Goal: Task Accomplishment & Management: Complete application form

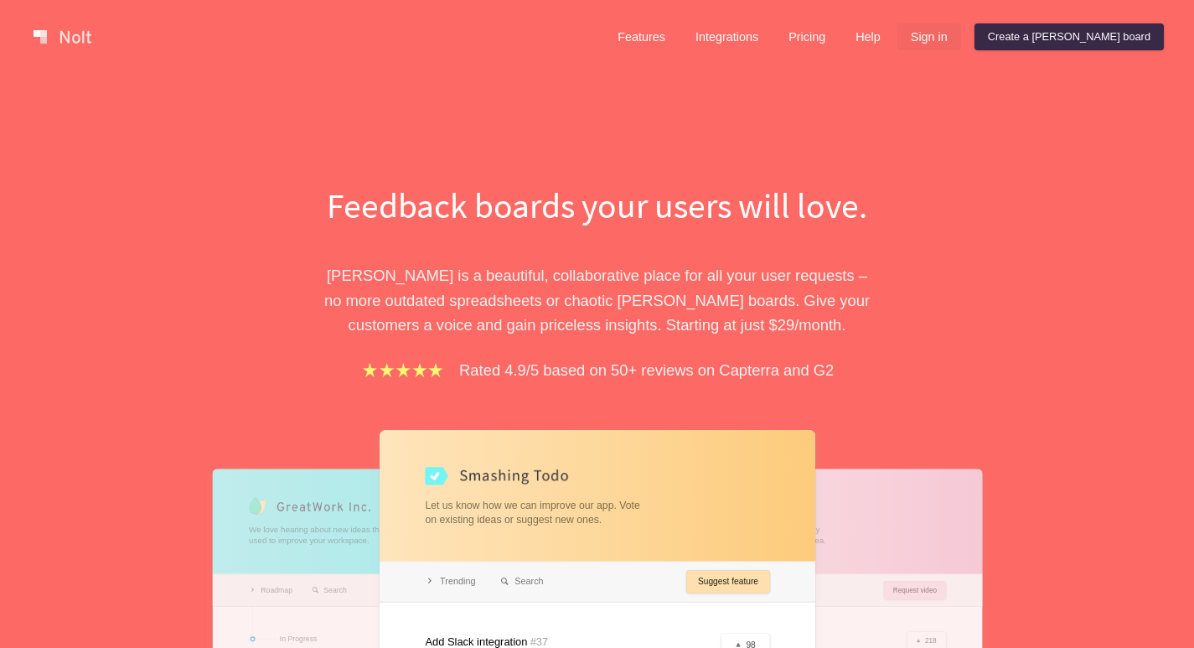
click at [961, 48] on link "Sign in" at bounding box center [930, 36] width 64 height 27
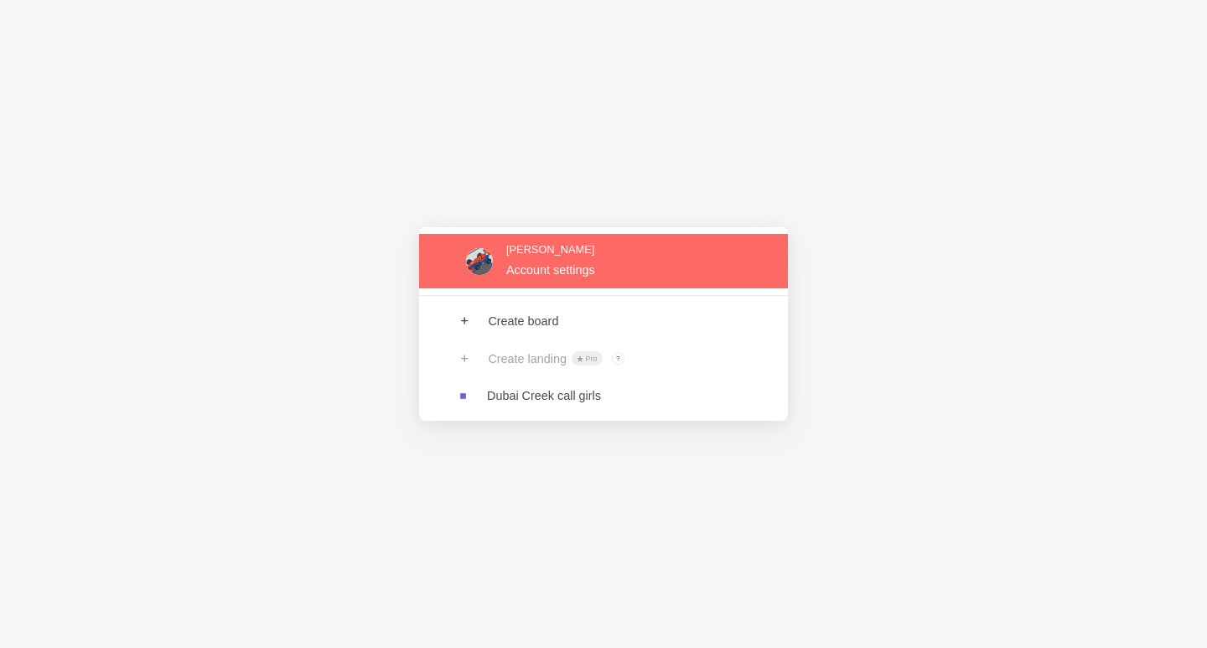
click at [551, 280] on link at bounding box center [603, 261] width 369 height 54
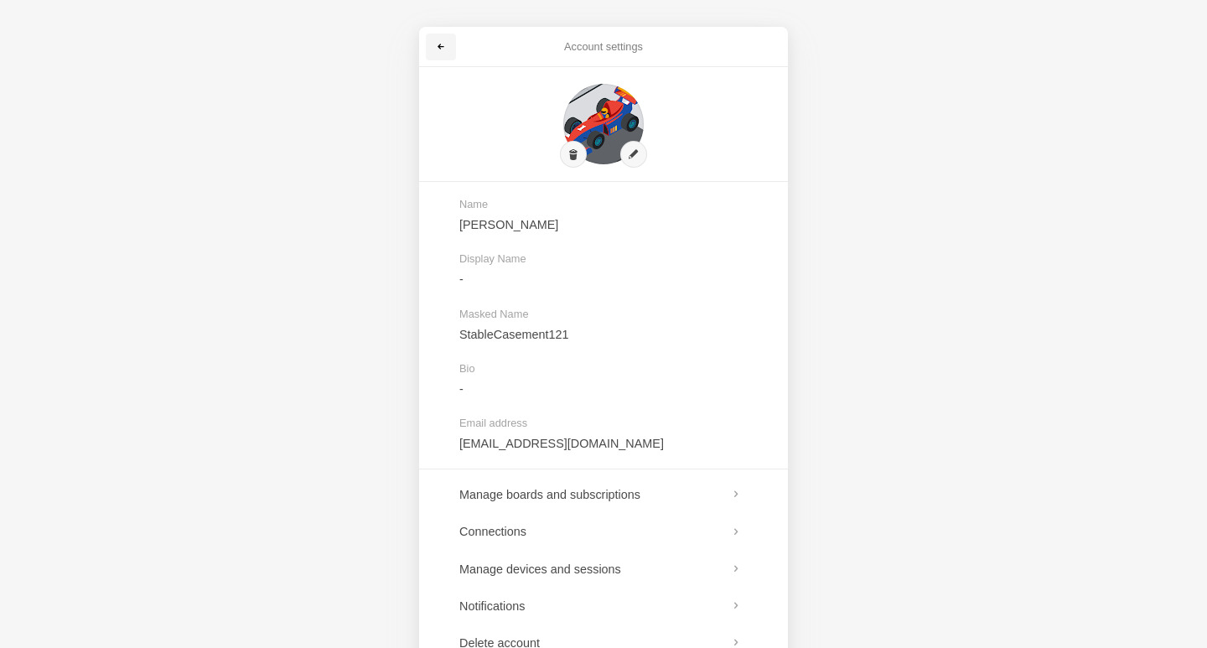
click at [445, 48] on span at bounding box center [441, 47] width 10 height 10
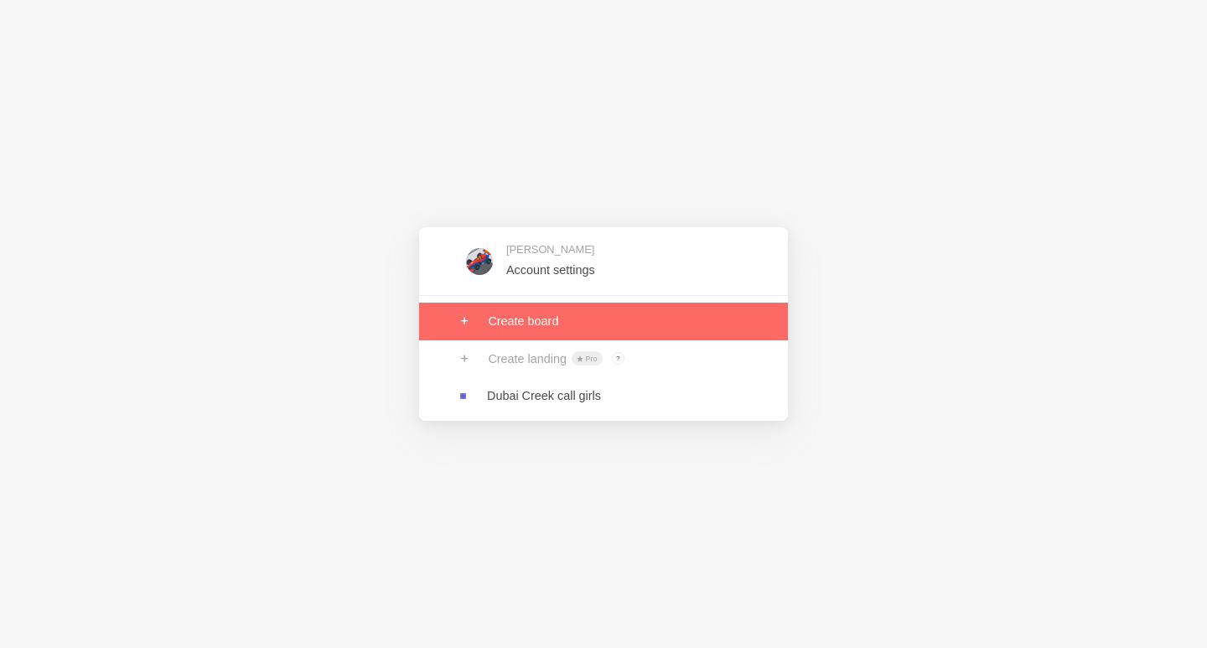
click at [557, 330] on link at bounding box center [603, 321] width 369 height 37
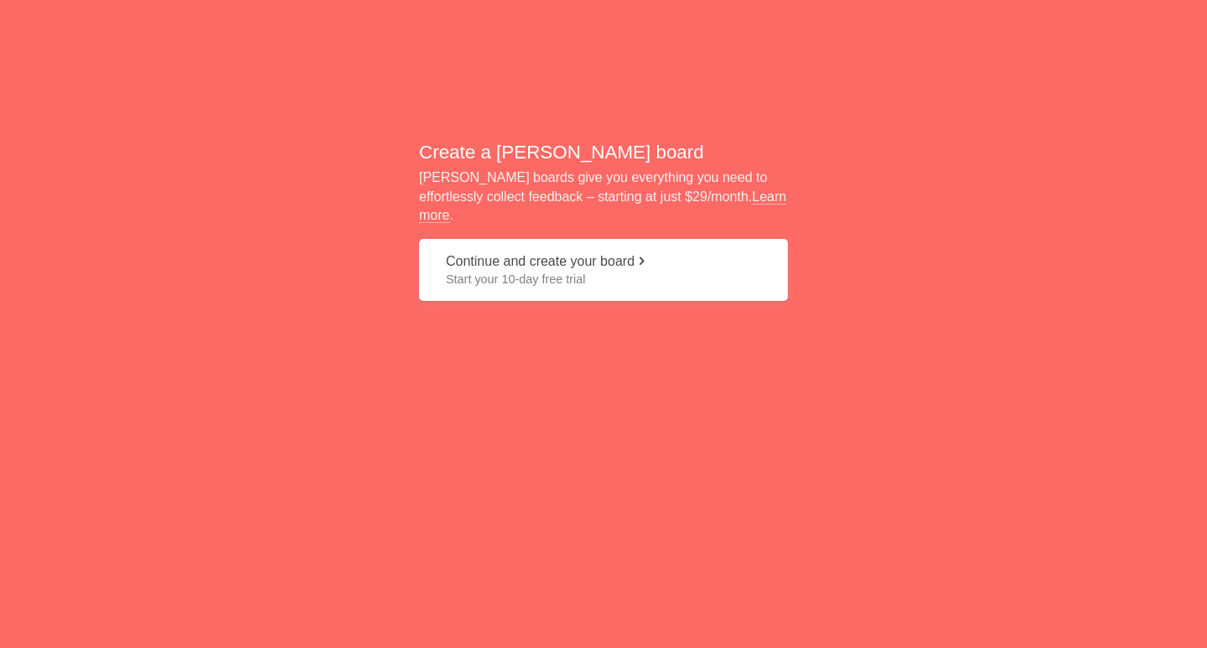
click at [507, 285] on button "Continue and create your board Start your 10-day free trial" at bounding box center [603, 270] width 369 height 63
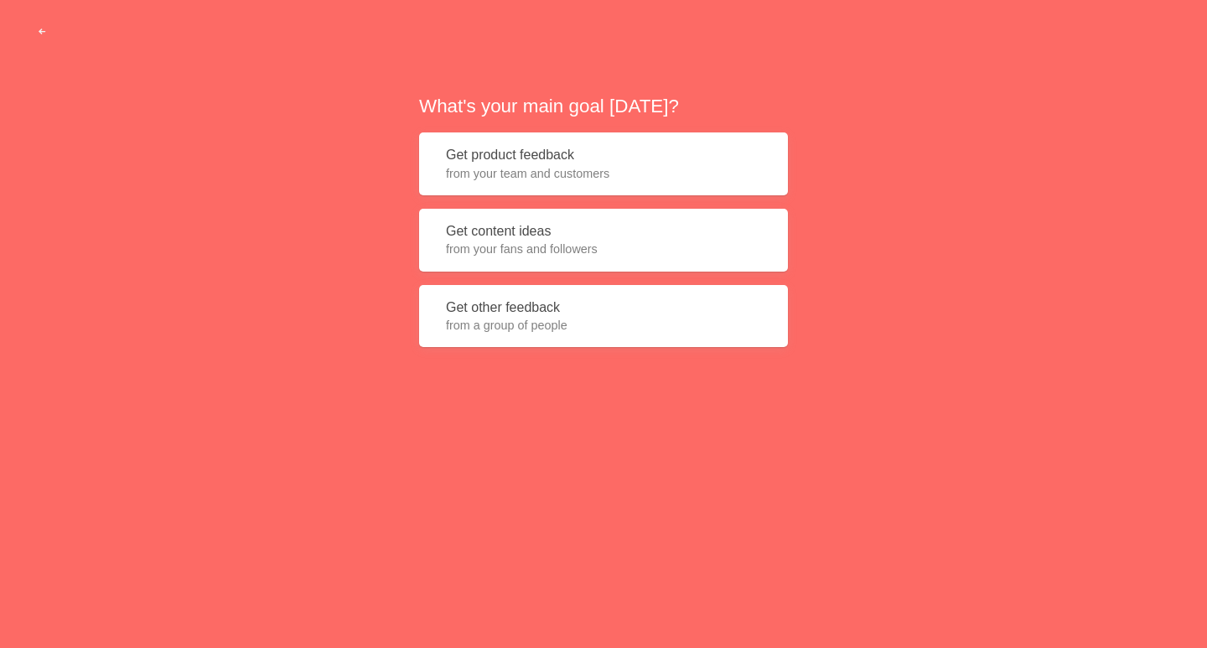
click at [525, 180] on span "from your team and customers" at bounding box center [603, 173] width 315 height 17
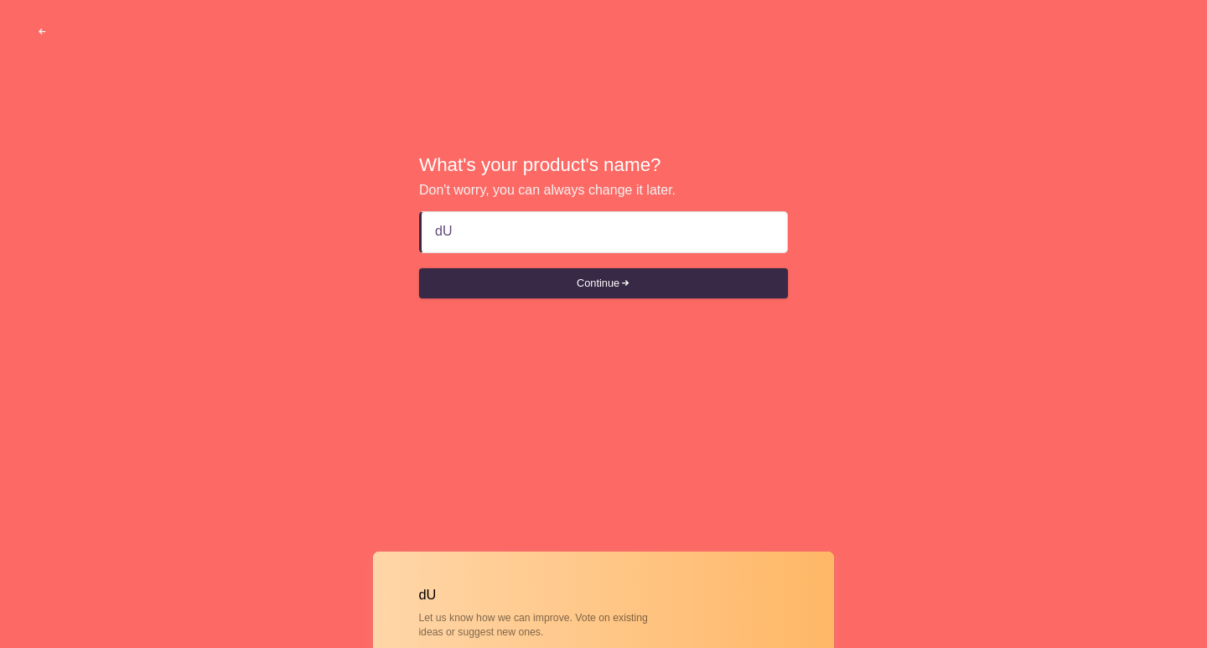
type input "d"
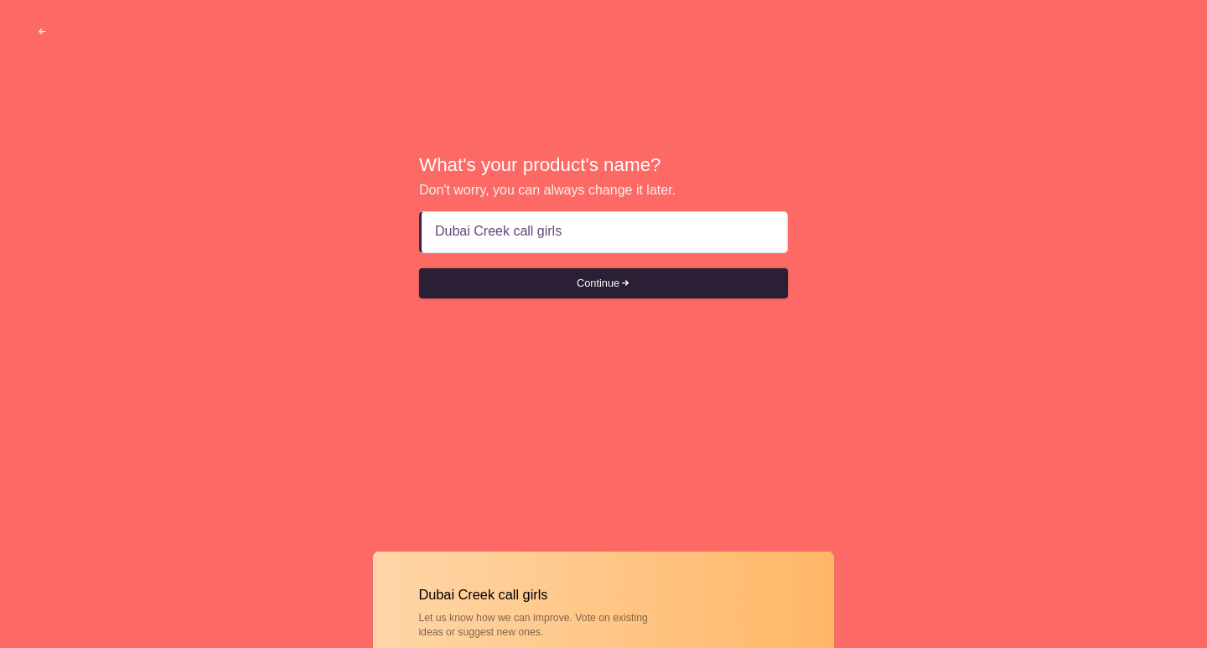
click at [521, 277] on button "Continue" at bounding box center [603, 283] width 369 height 30
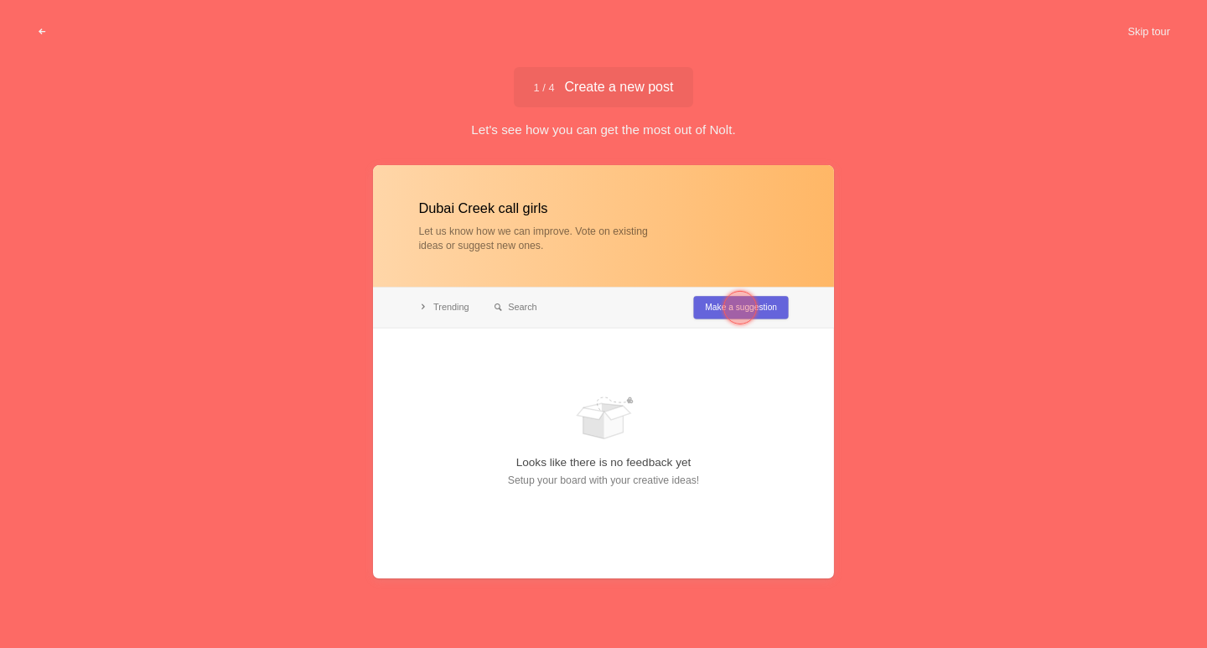
type input "Dubai Creek call girls"
click at [1165, 34] on button "Skip tour" at bounding box center [1148, 32] width 83 height 30
